Goal: Navigation & Orientation: Find specific page/section

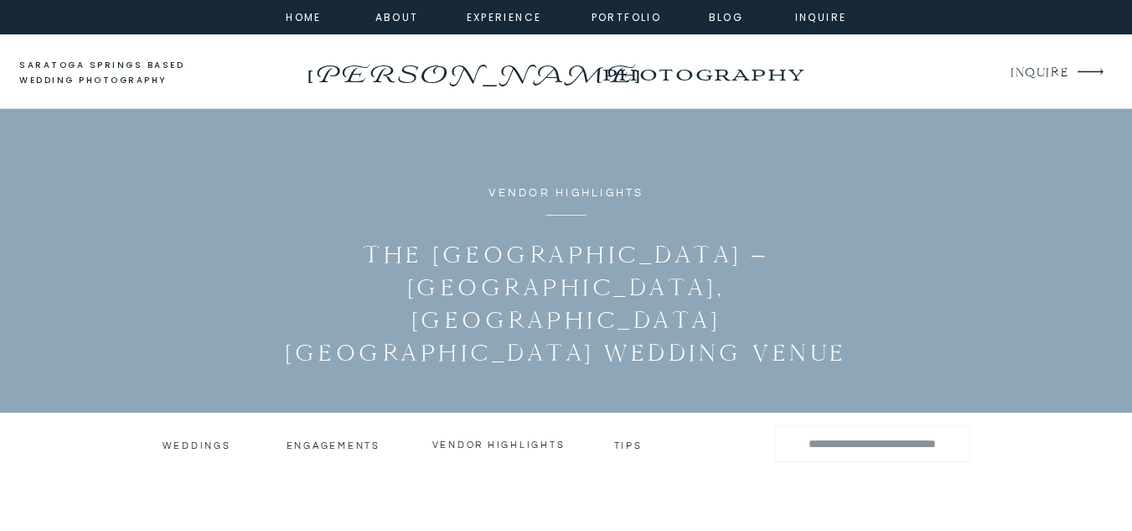
click at [205, 440] on h3 "Weddings" at bounding box center [196, 445] width 66 height 12
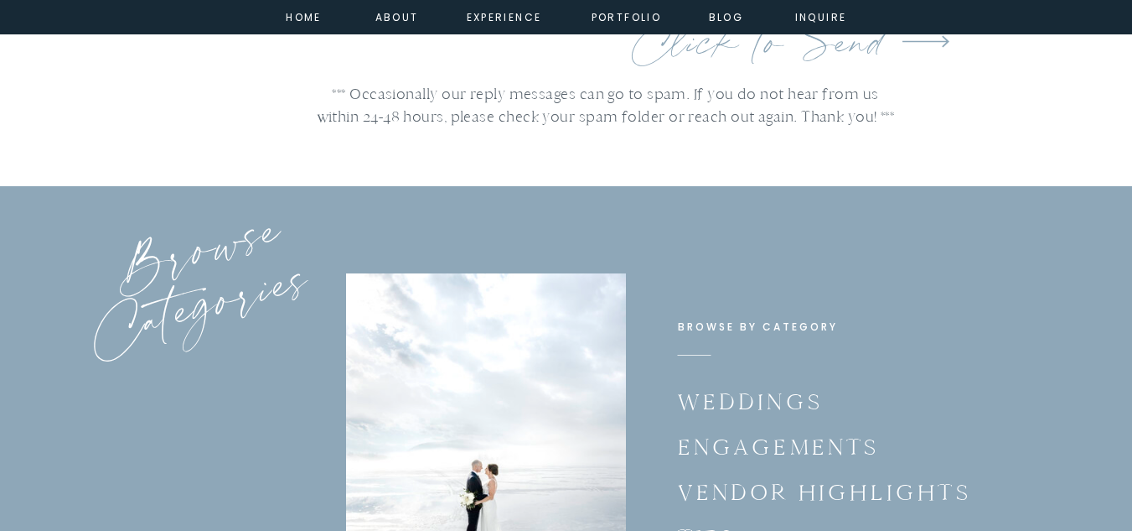
scroll to position [2888, 0]
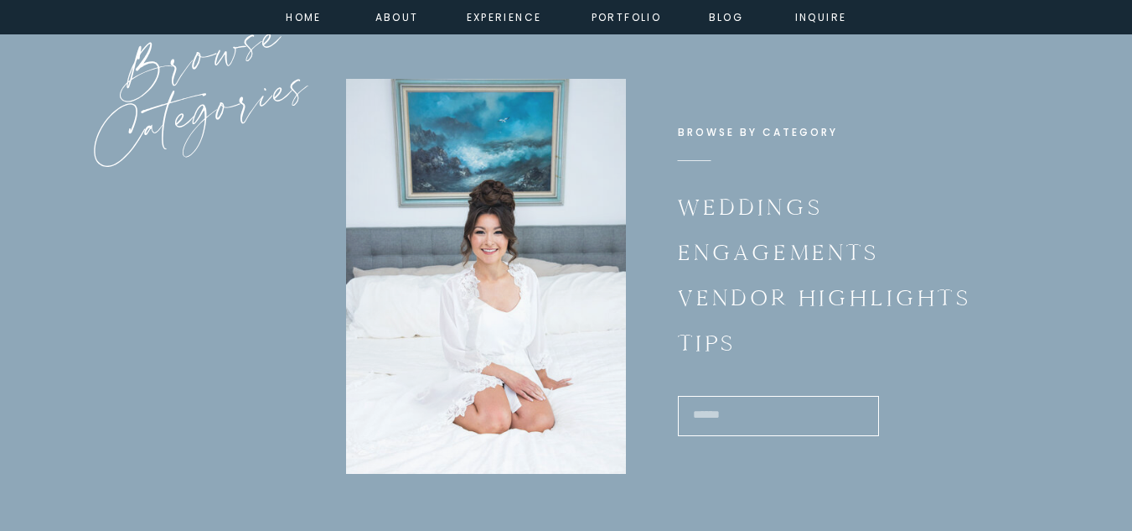
click at [725, 211] on p "Weddings" at bounding box center [754, 205] width 152 height 33
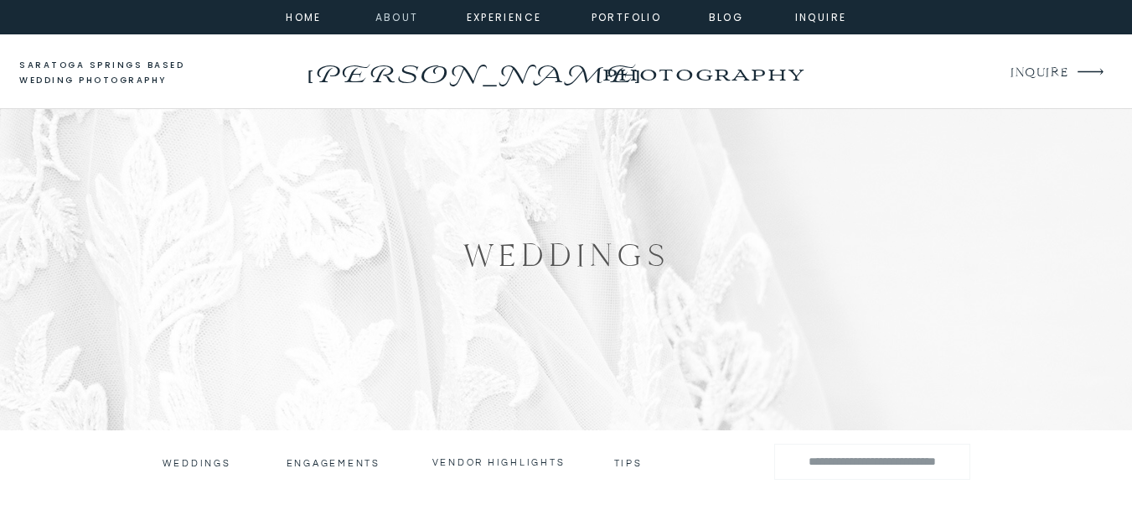
click at [387, 21] on nav "about" at bounding box center [395, 15] width 38 height 15
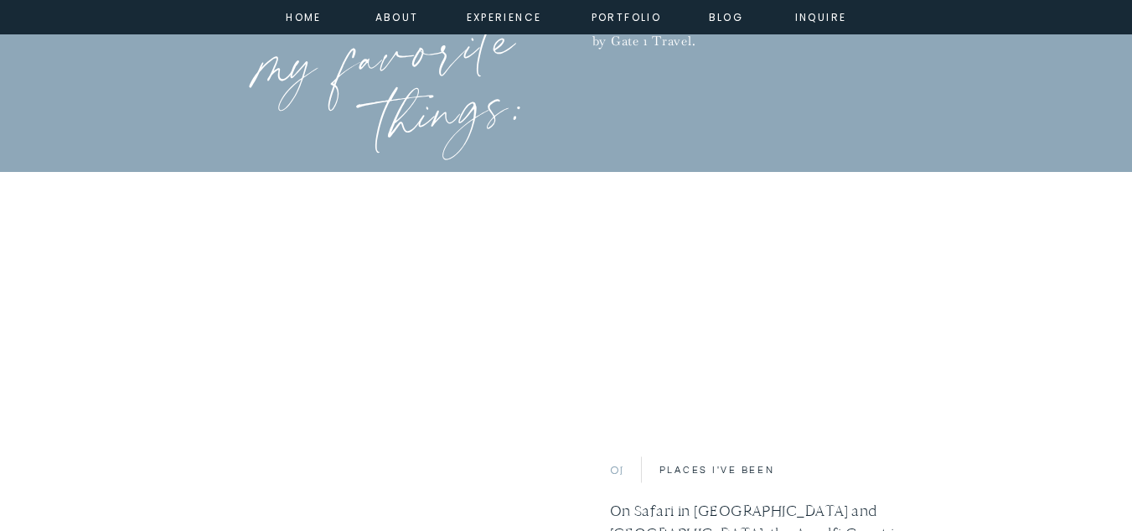
scroll to position [1576, 0]
